Goal: Information Seeking & Learning: Learn about a topic

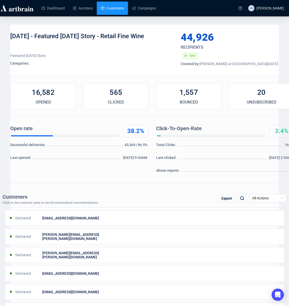
click at [108, 10] on link "Customers" at bounding box center [112, 8] width 23 height 13
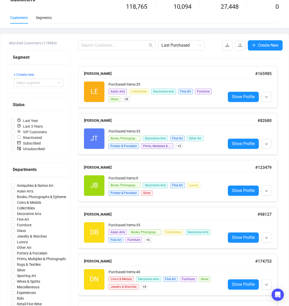
scroll to position [27, 0]
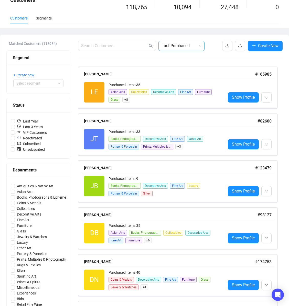
click at [191, 48] on span "Last Purchased" at bounding box center [181, 46] width 40 height 10
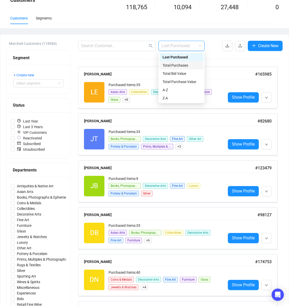
click at [192, 65] on div "Total Purchases" at bounding box center [181, 65] width 38 height 6
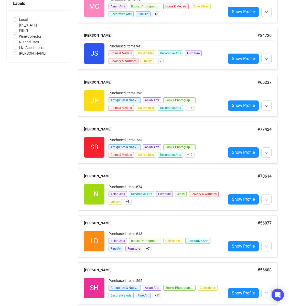
scroll to position [0, 0]
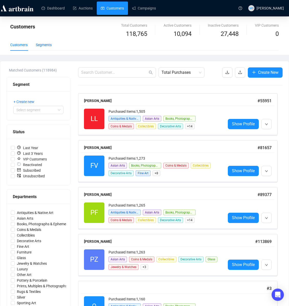
click at [51, 46] on div "Segments" at bounding box center [44, 45] width 16 height 6
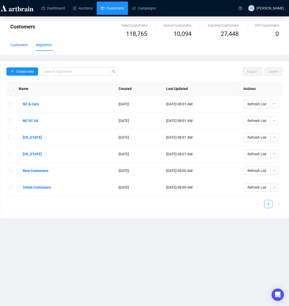
click at [22, 45] on div "Customers" at bounding box center [18, 45] width 17 height 6
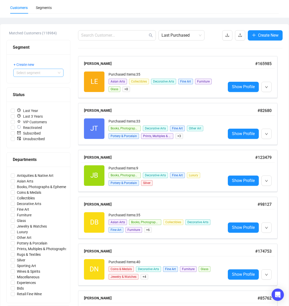
scroll to position [40, 0]
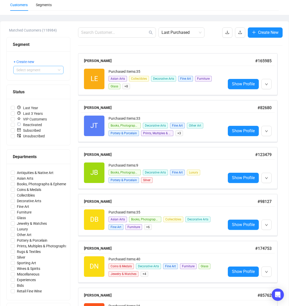
click at [46, 72] on input "search" at bounding box center [35, 70] width 39 height 8
click at [25, 7] on div "Customers" at bounding box center [18, 5] width 17 height 6
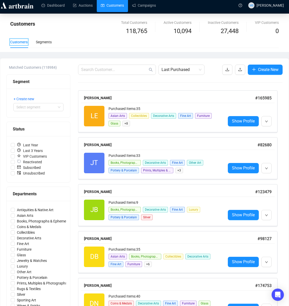
scroll to position [0, 0]
